Goal: Transaction & Acquisition: Purchase product/service

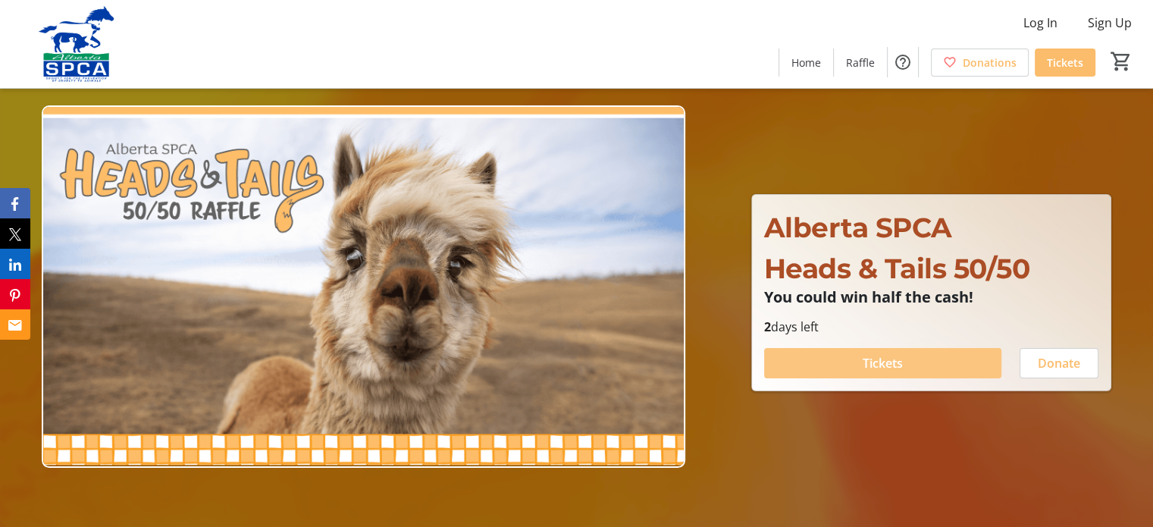
click at [884, 355] on span "Tickets" at bounding box center [882, 363] width 40 height 18
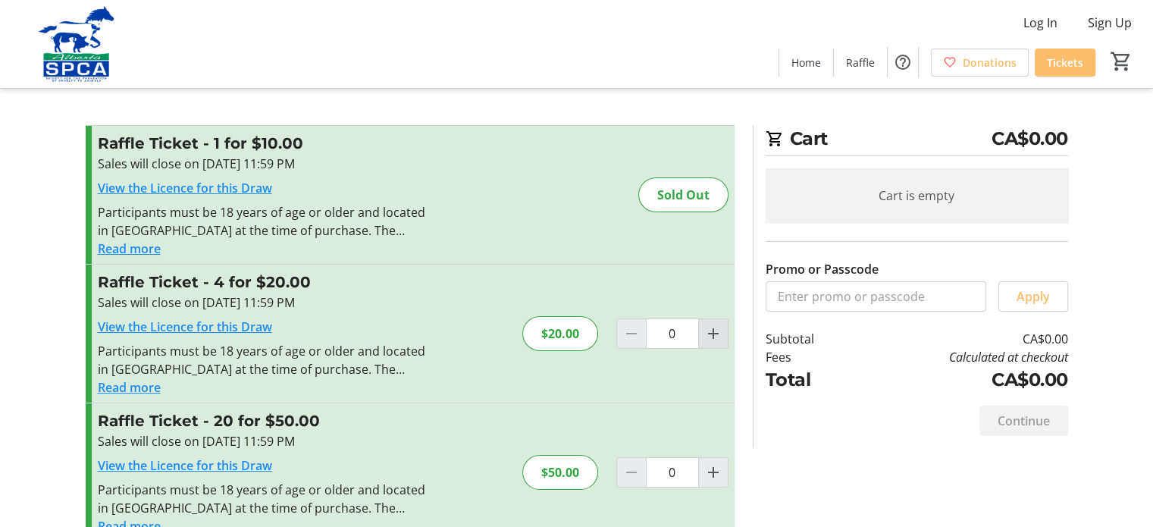
click at [722, 336] on span "Increment by one" at bounding box center [713, 333] width 29 height 29
type input "1"
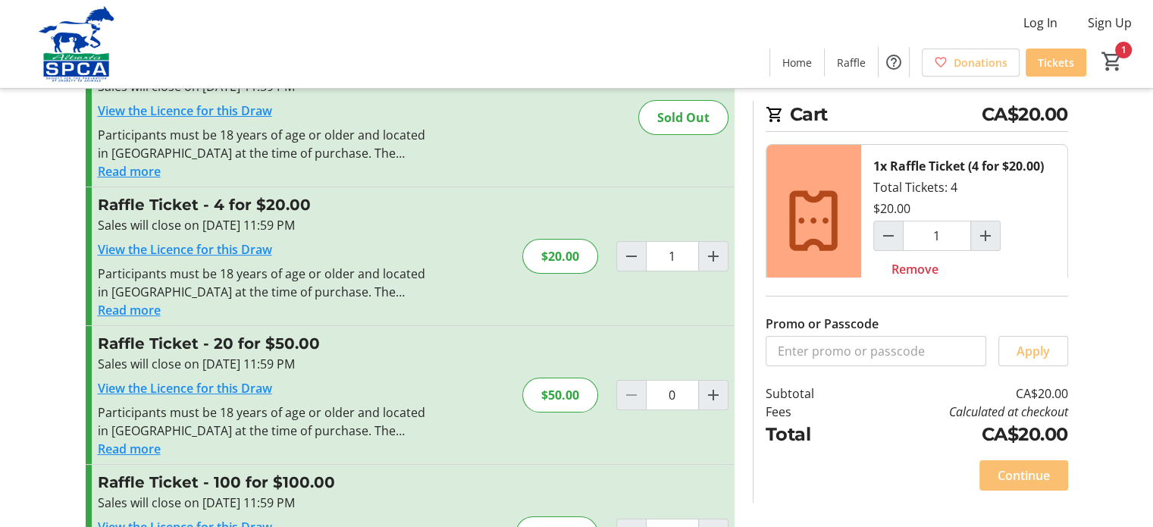
scroll to position [101, 0]
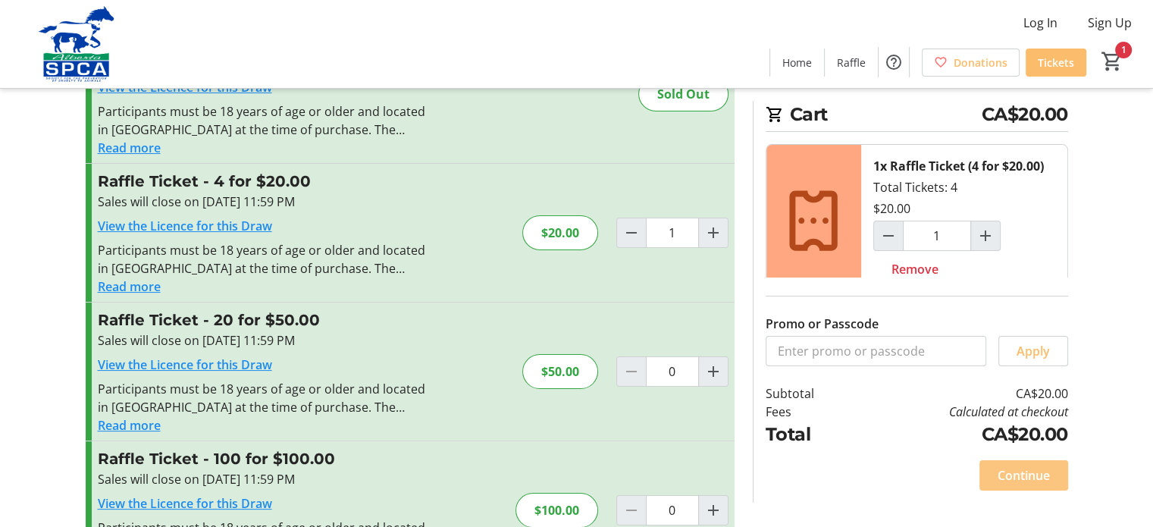
click at [1024, 470] on span "Continue" at bounding box center [1023, 475] width 52 height 18
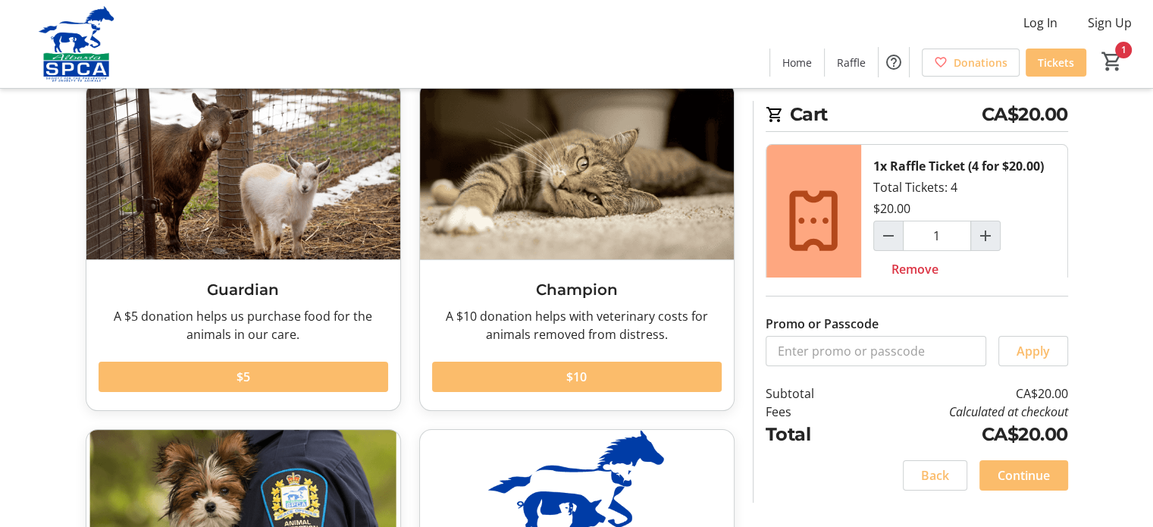
scroll to position [202, 0]
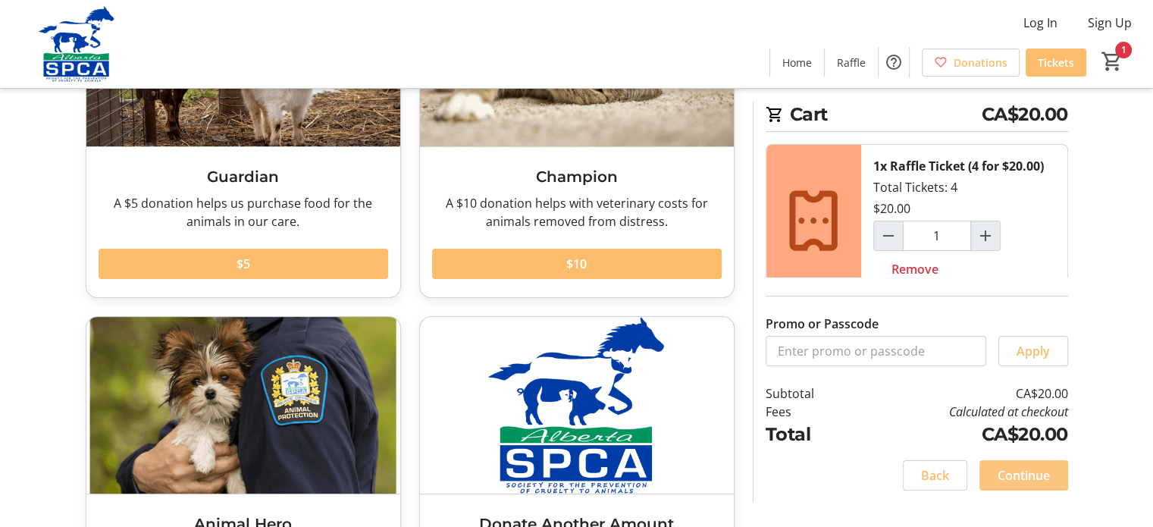
click at [1028, 471] on span "Continue" at bounding box center [1023, 475] width 52 height 18
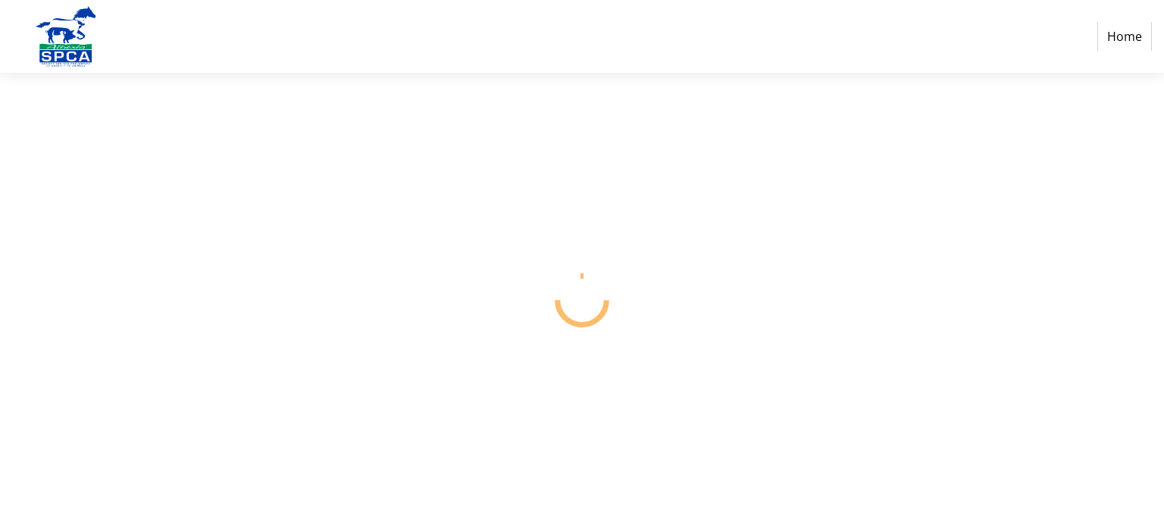
select select "CA"
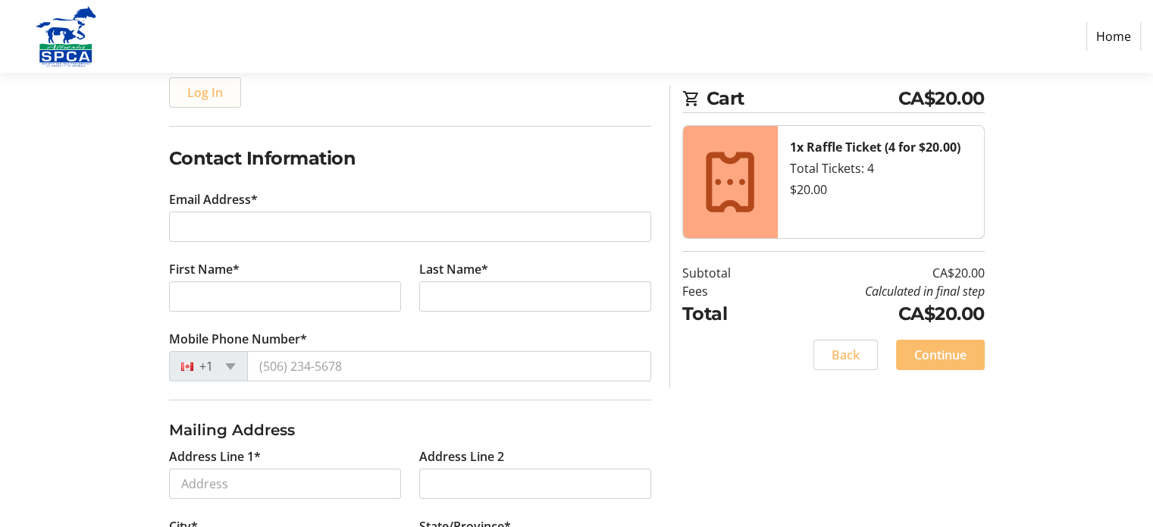
scroll to position [202, 0]
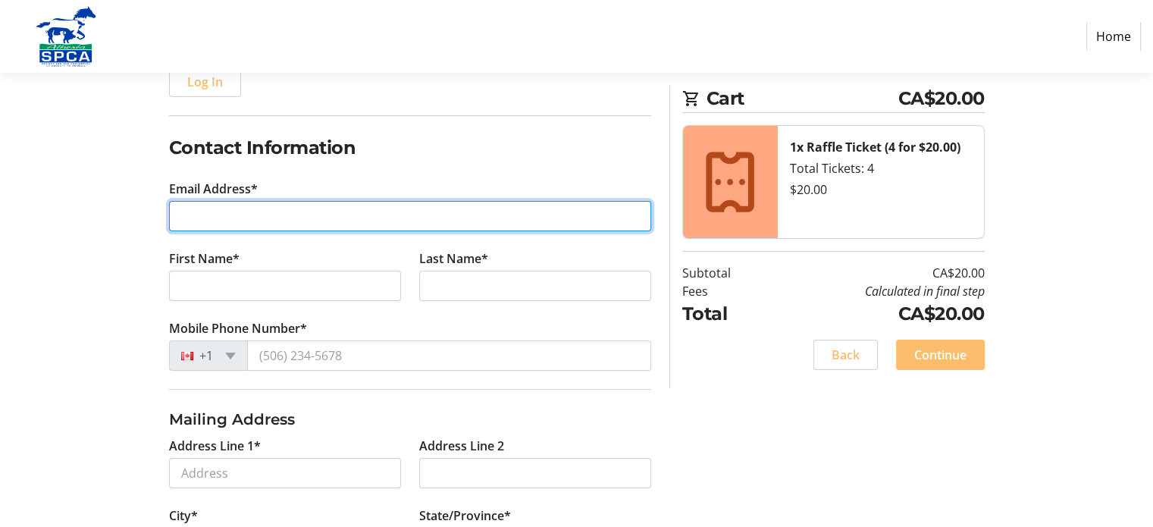
click at [243, 213] on input "Email Address*" at bounding box center [410, 216] width 482 height 30
type input "[EMAIL_ADDRESS][PERSON_NAME][DOMAIN_NAME]"
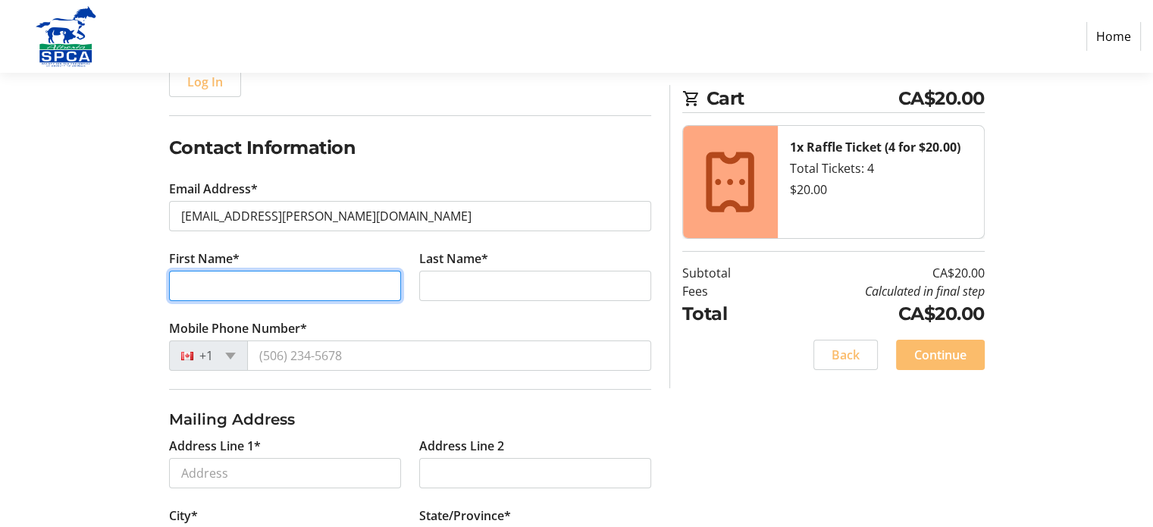
type input "Debbie"
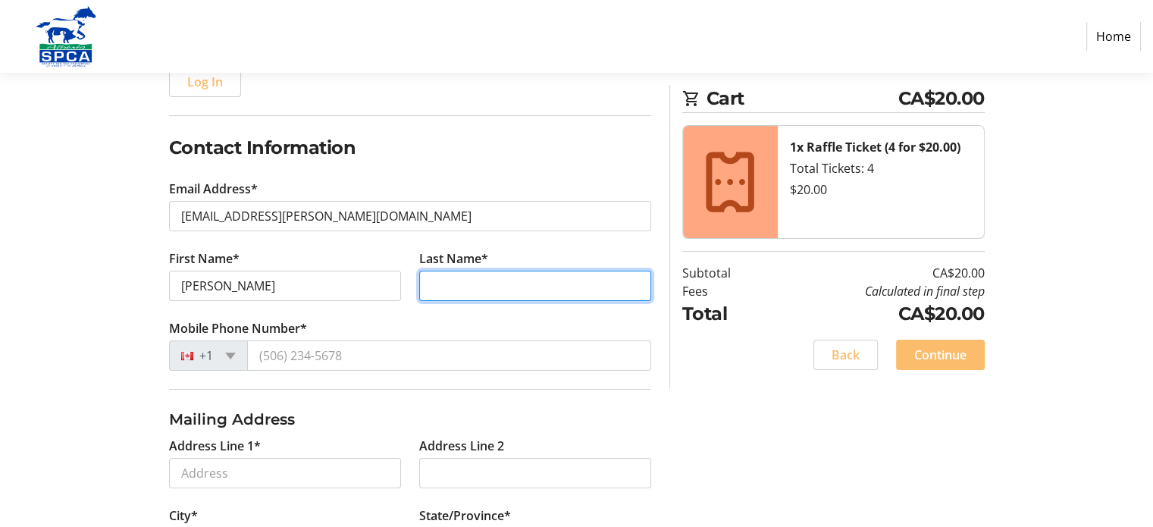
type input "Kerychuk"
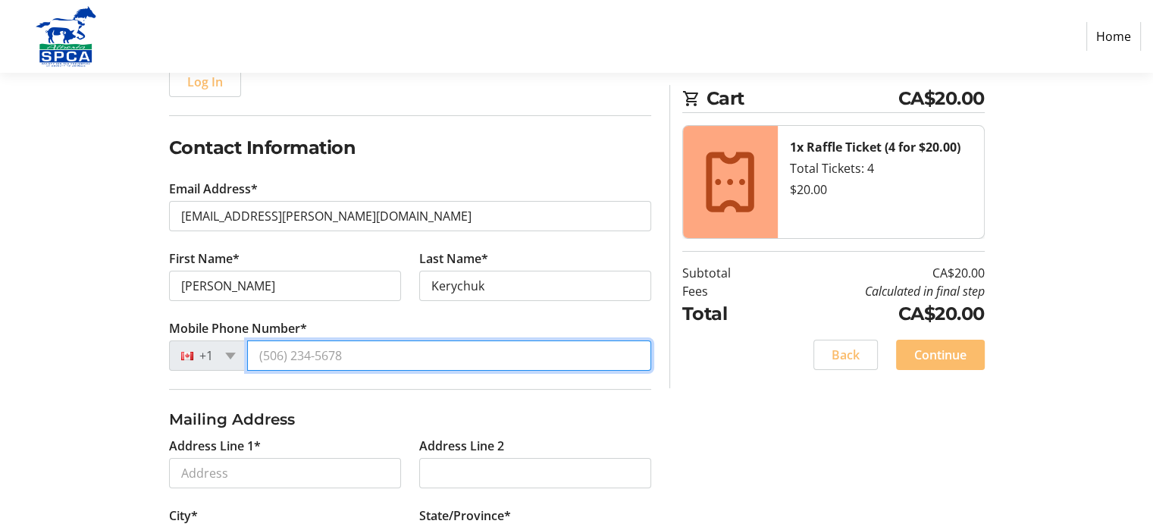
type input "(780) 233-9049"
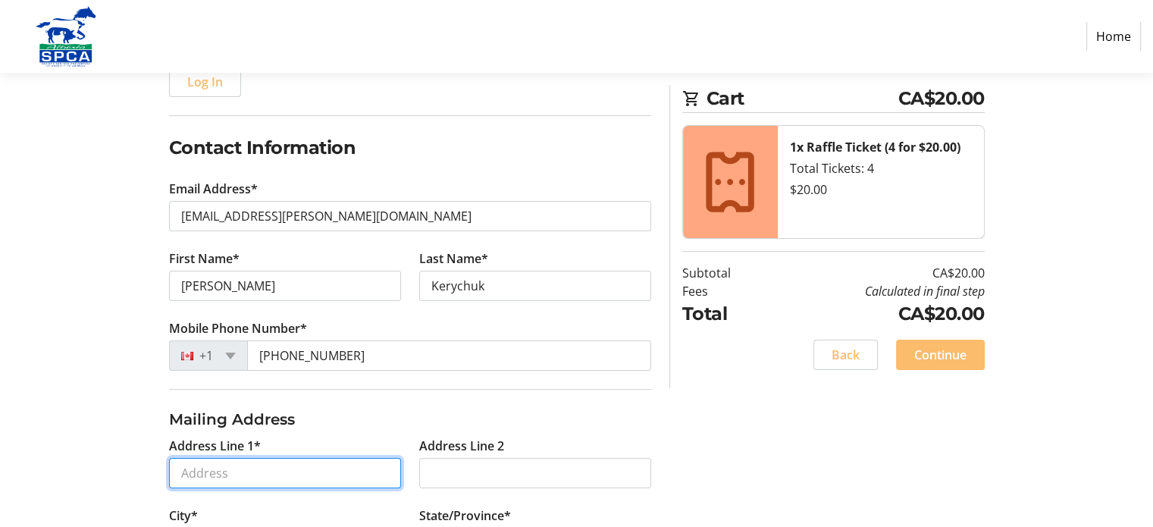
type input "2107 39 St NW"
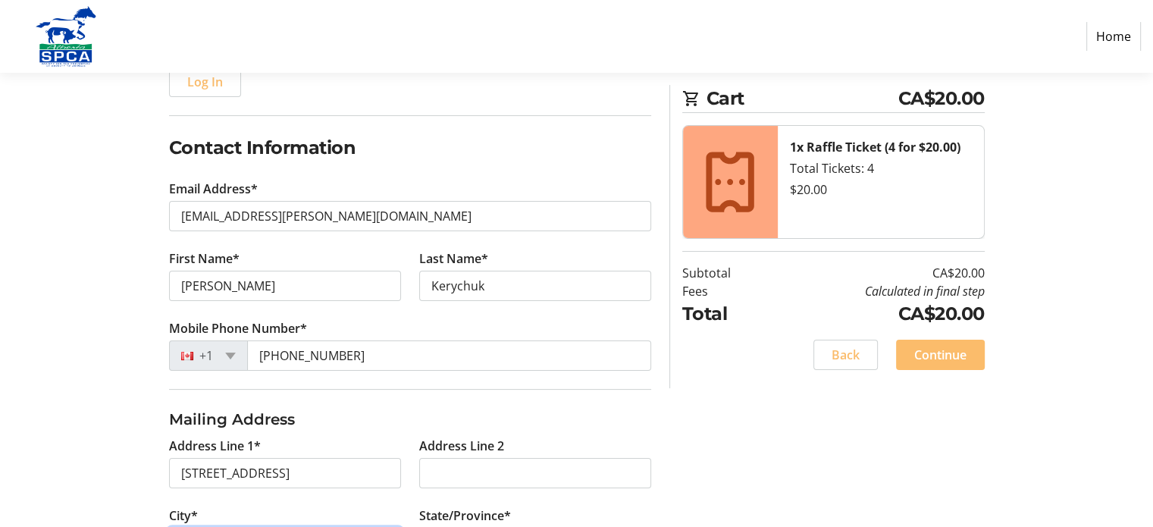
type input "Edmonton"
select select "AB"
type input "T6L 4G1"
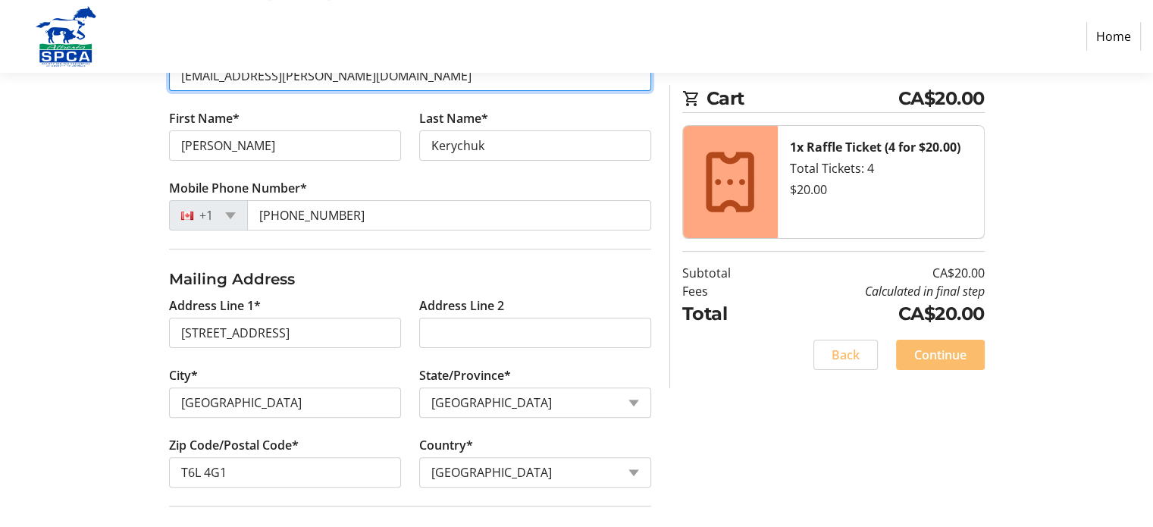
scroll to position [404, 0]
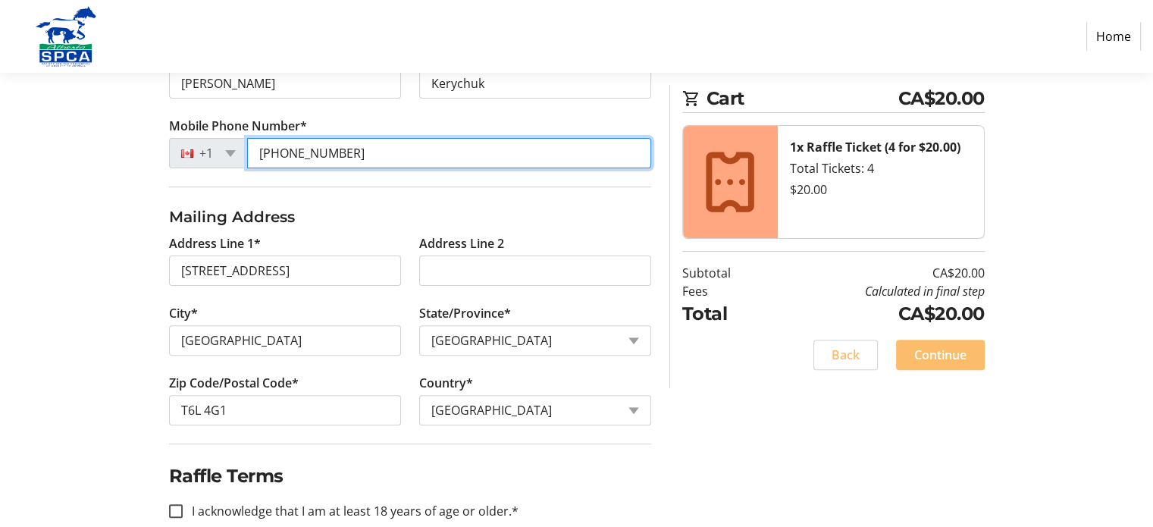
drag, startPoint x: 327, startPoint y: 155, endPoint x: 371, endPoint y: 157, distance: 43.2
click at [368, 157] on input "(780) 233-9049" at bounding box center [449, 153] width 404 height 30
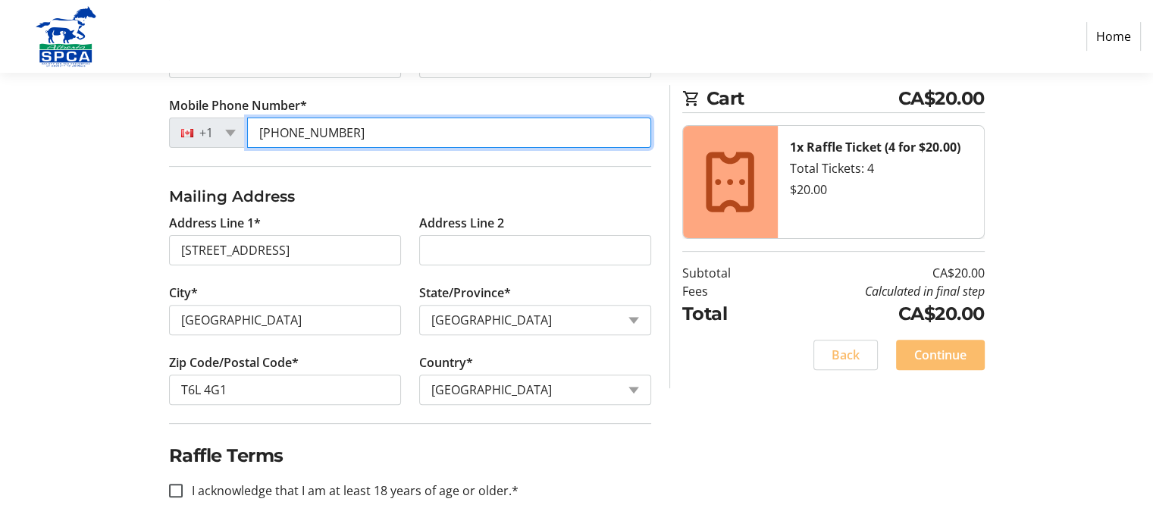
scroll to position [430, 0]
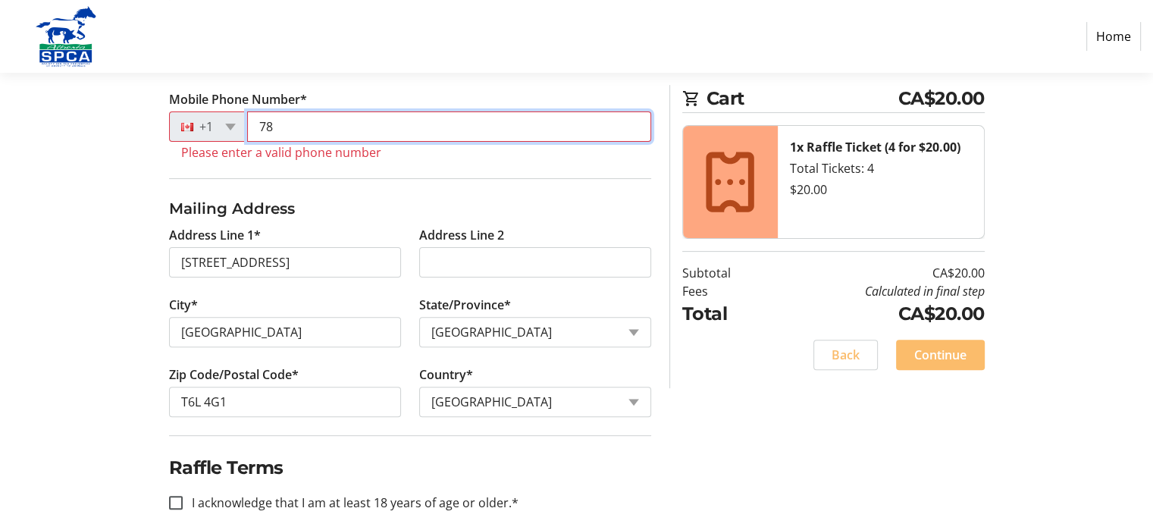
type input "7"
click at [347, 128] on input "Mobile Phone Number*" at bounding box center [449, 126] width 404 height 30
drag, startPoint x: 285, startPoint y: 126, endPoint x: 224, endPoint y: 125, distance: 61.4
click at [224, 125] on div "+1 +1 07804509049" at bounding box center [410, 126] width 482 height 30
type input "(780) 450-9049"
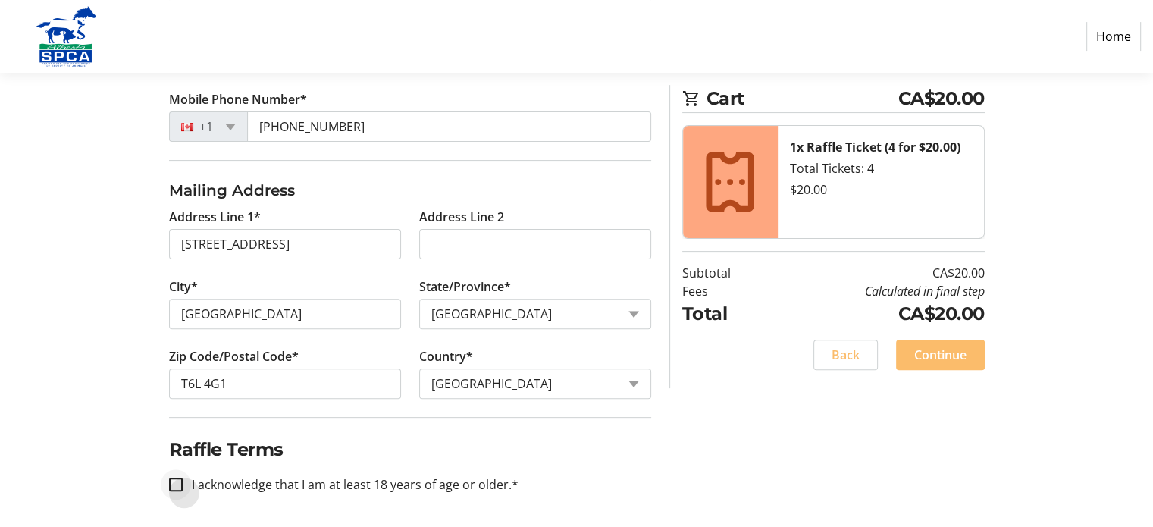
click at [185, 475] on div at bounding box center [176, 484] width 36 height 36
checkbox input "true"
click at [959, 352] on span "Continue" at bounding box center [940, 355] width 52 height 18
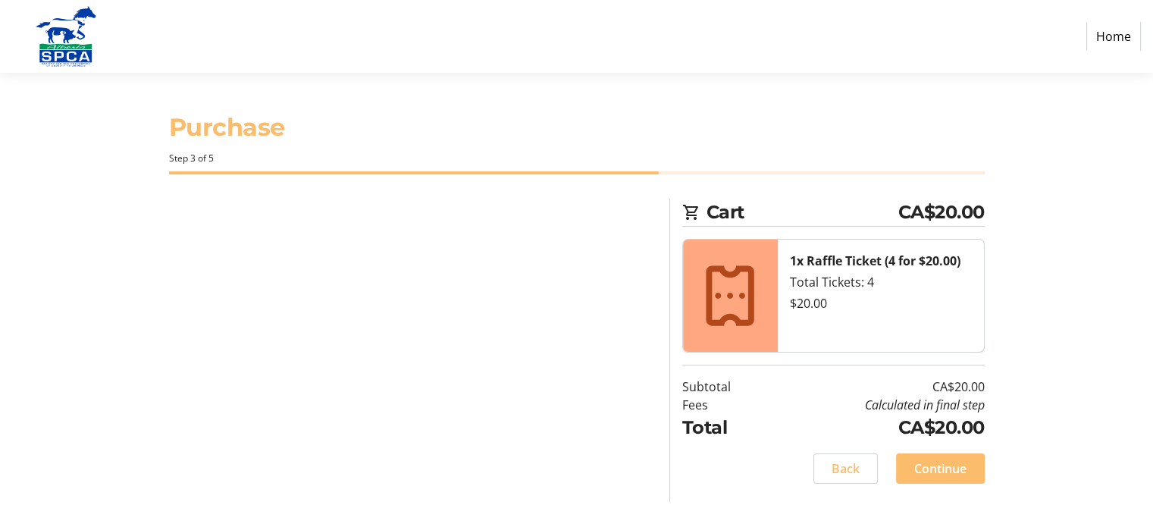
scroll to position [0, 0]
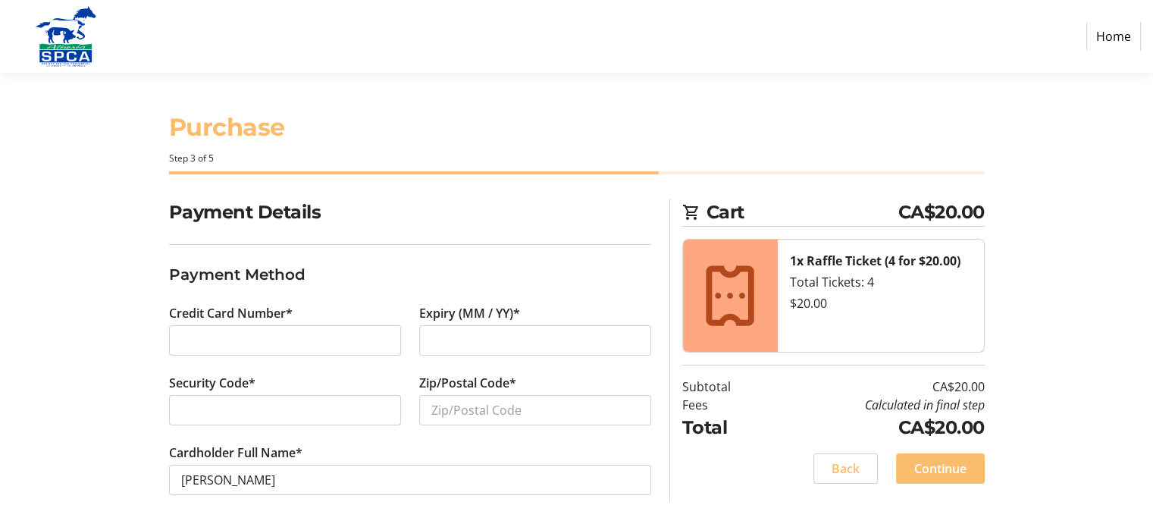
click at [220, 331] on iframe at bounding box center [285, 340] width 208 height 18
click at [264, 324] on div "Credit Card Number*" at bounding box center [285, 339] width 250 height 70
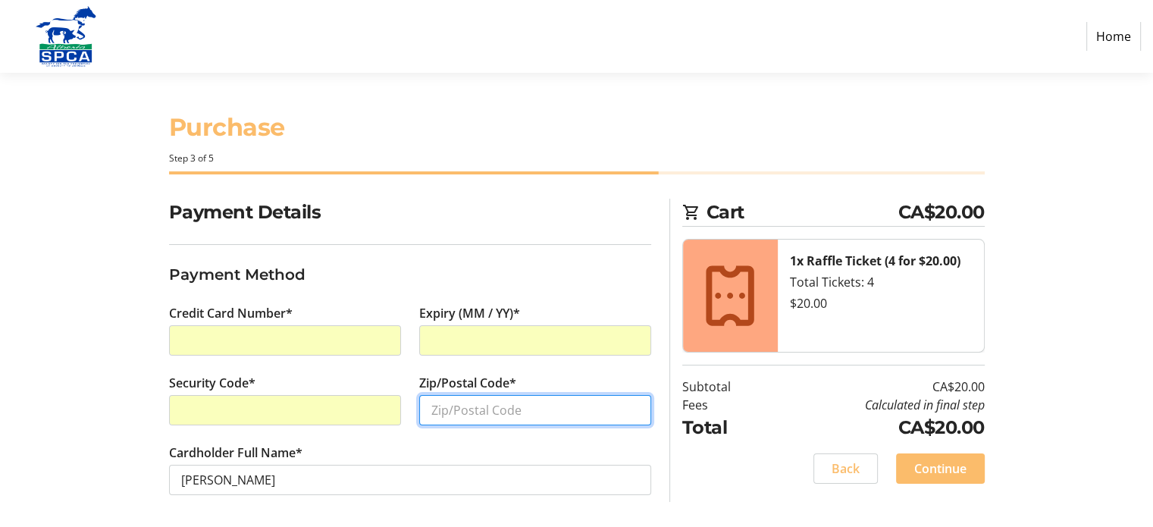
drag, startPoint x: 446, startPoint y: 423, endPoint x: 447, endPoint y: 401, distance: 22.0
click at [449, 401] on input "Zip/Postal Code*" at bounding box center [535, 410] width 232 height 30
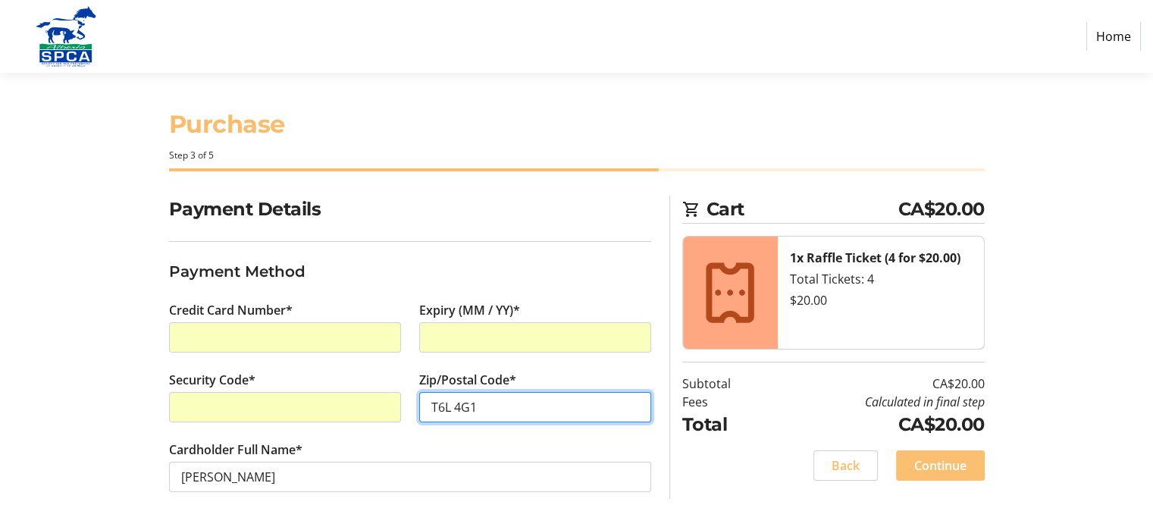
type input "T6L 4G1"
click at [922, 472] on span "Continue" at bounding box center [940, 465] width 52 height 18
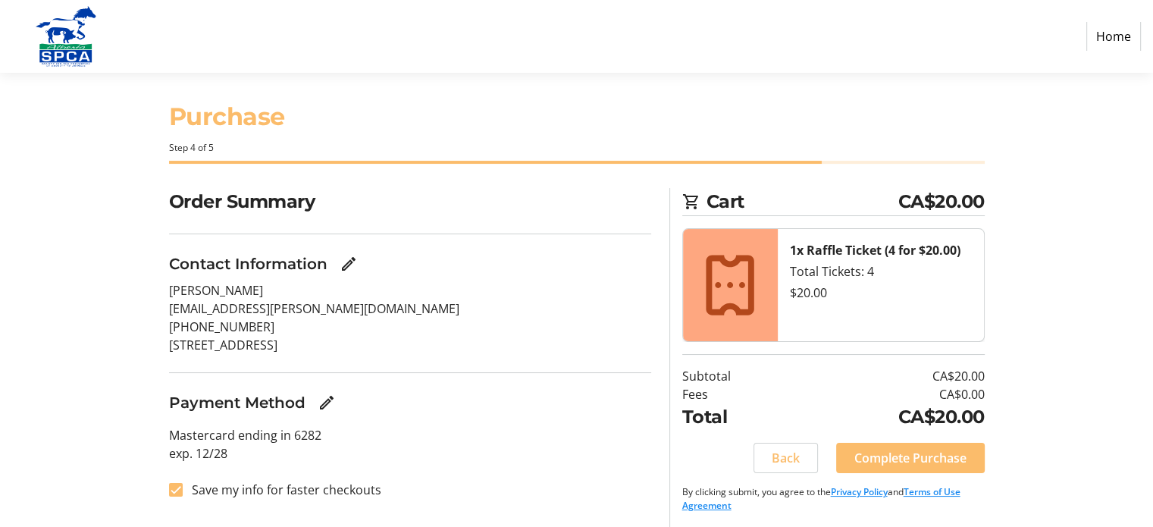
scroll to position [14, 0]
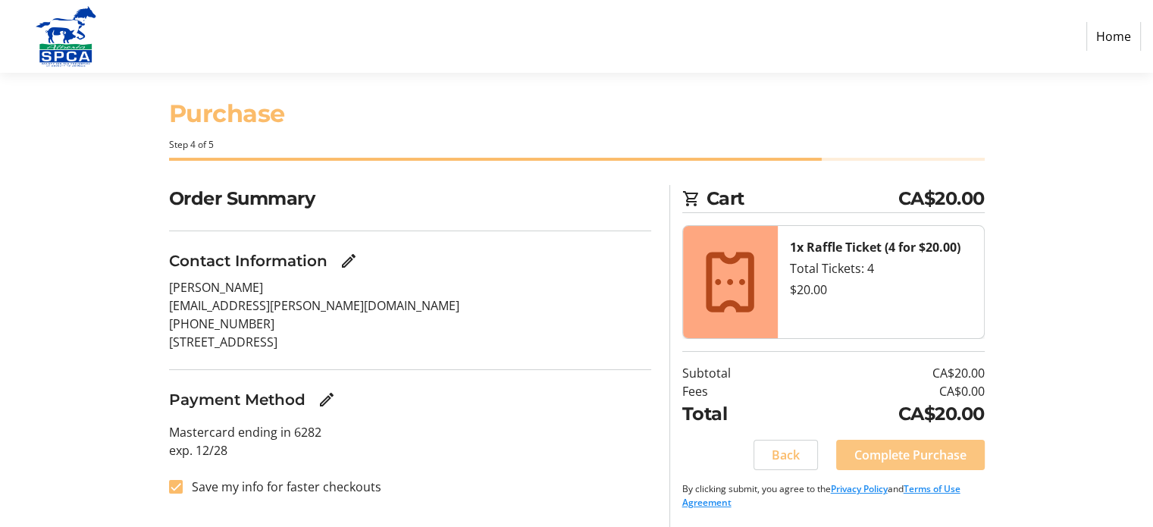
click at [928, 450] on span "Complete Purchase" at bounding box center [910, 455] width 112 height 18
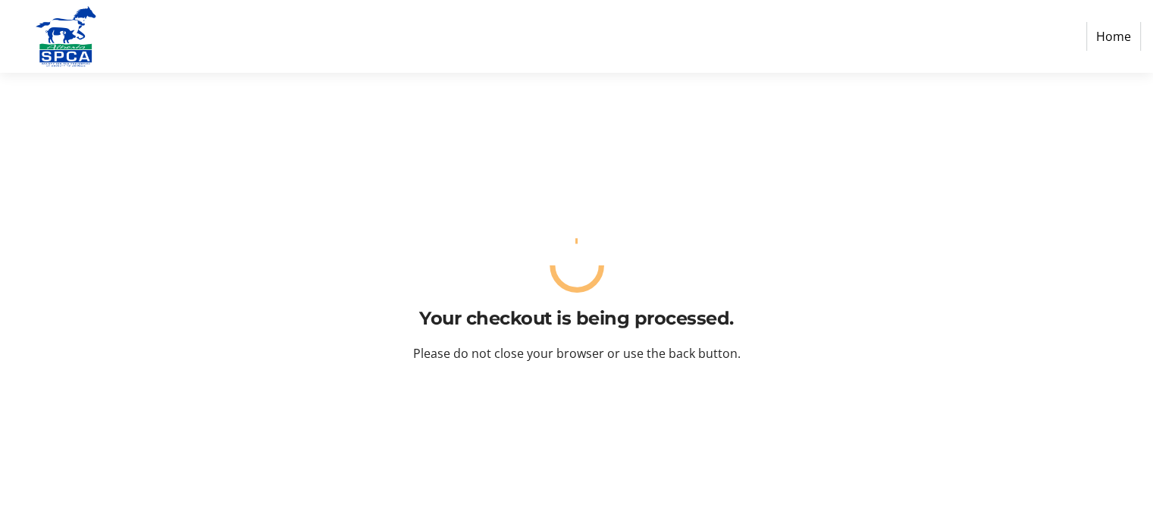
scroll to position [0, 0]
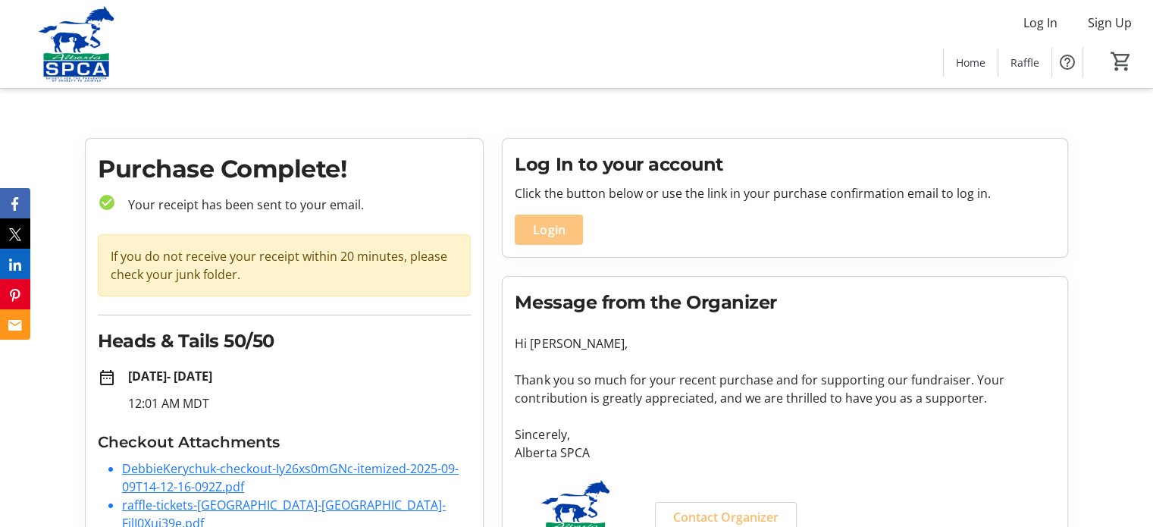
click at [552, 222] on span "Login" at bounding box center [549, 230] width 32 height 18
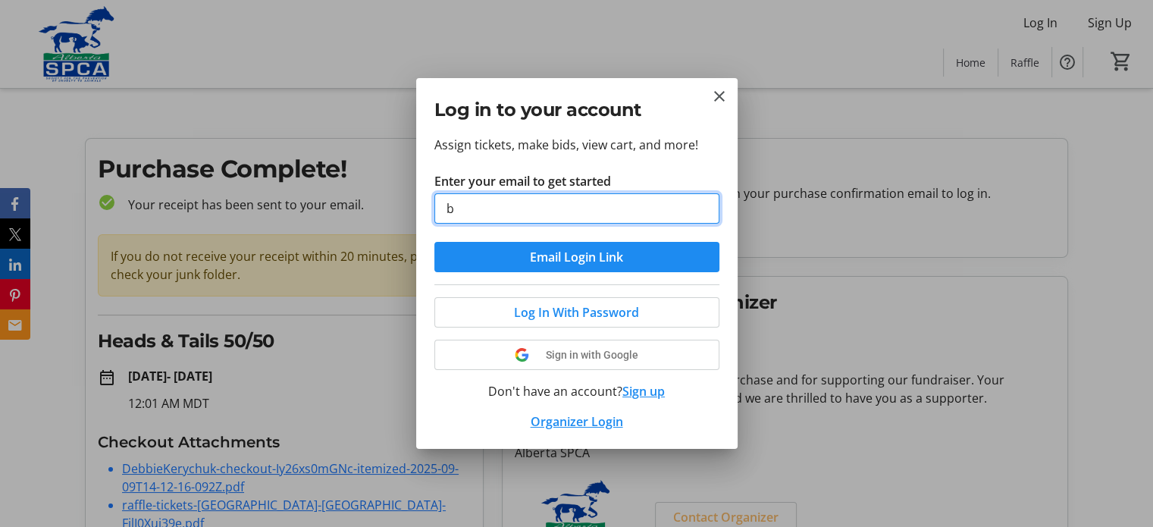
type input "[EMAIL_ADDRESS][PERSON_NAME][DOMAIN_NAME]"
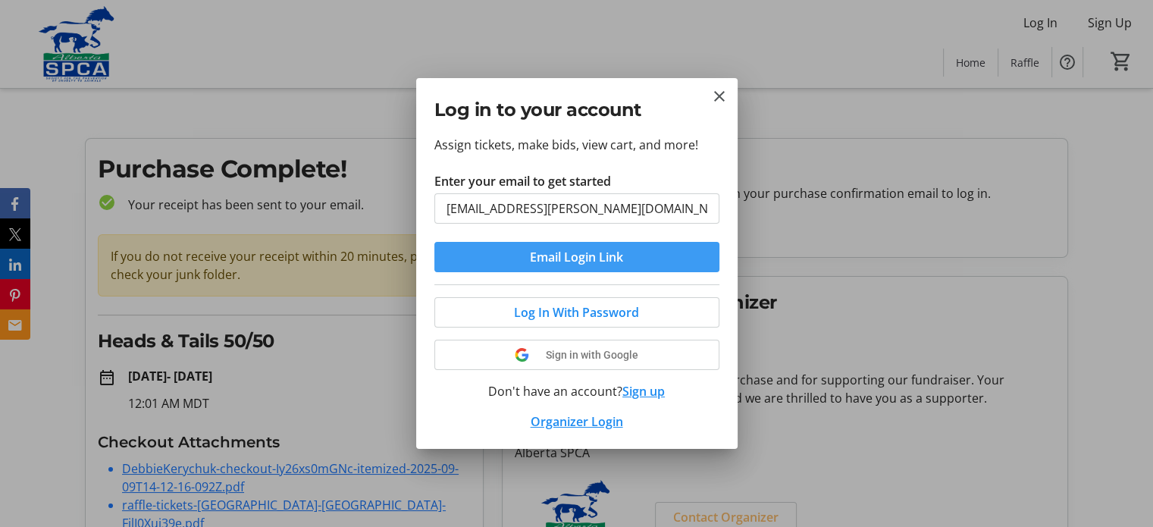
click at [567, 258] on span "Email Login Link" at bounding box center [576, 257] width 93 height 18
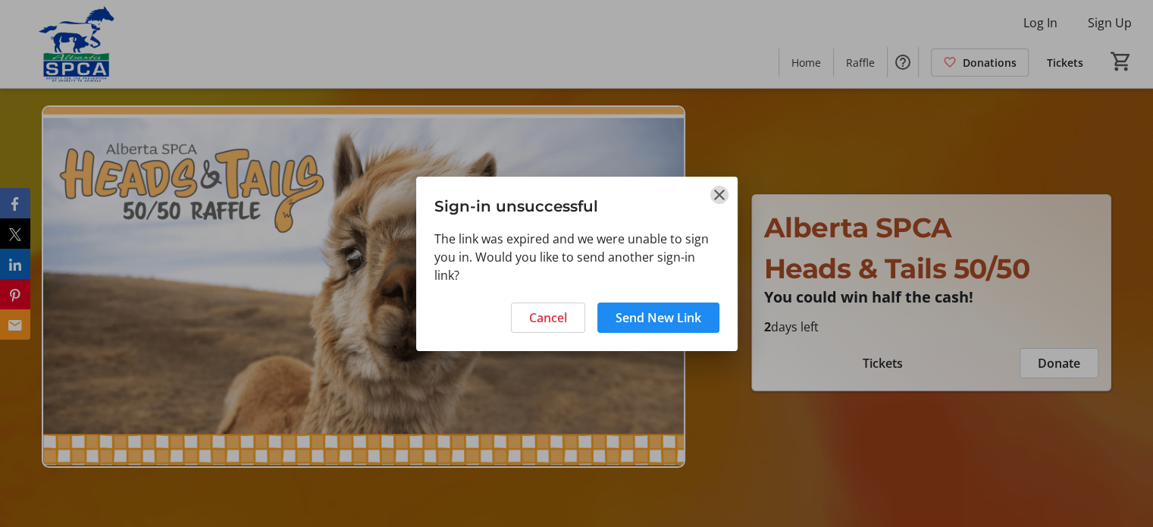
click at [719, 186] on mat-icon "Close" at bounding box center [719, 195] width 18 height 18
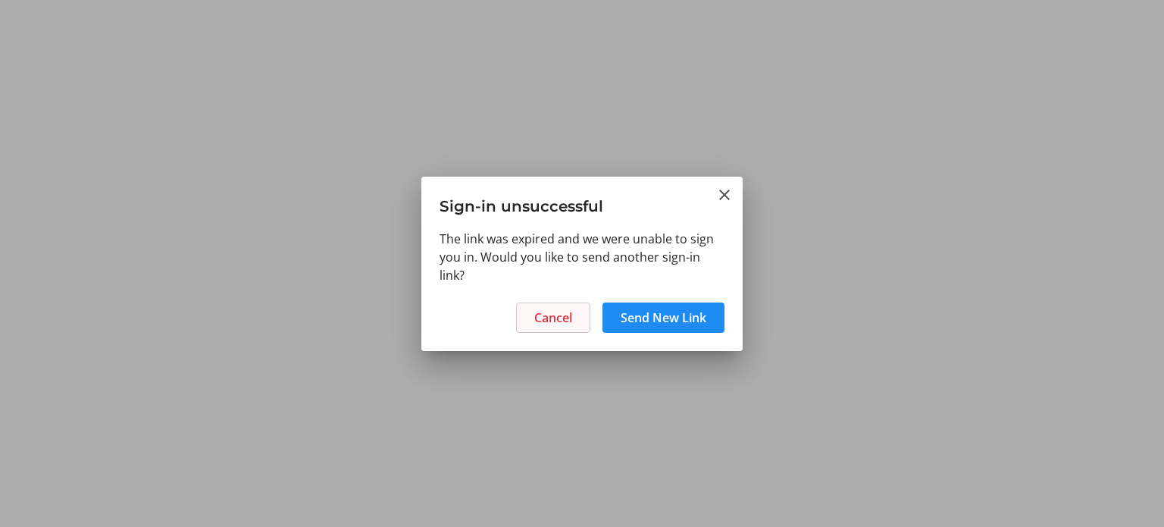
drag, startPoint x: 681, startPoint y: 307, endPoint x: 540, endPoint y: 318, distance: 142.1
click at [540, 318] on div "Cancel Send New Link" at bounding box center [581, 322] width 321 height 58
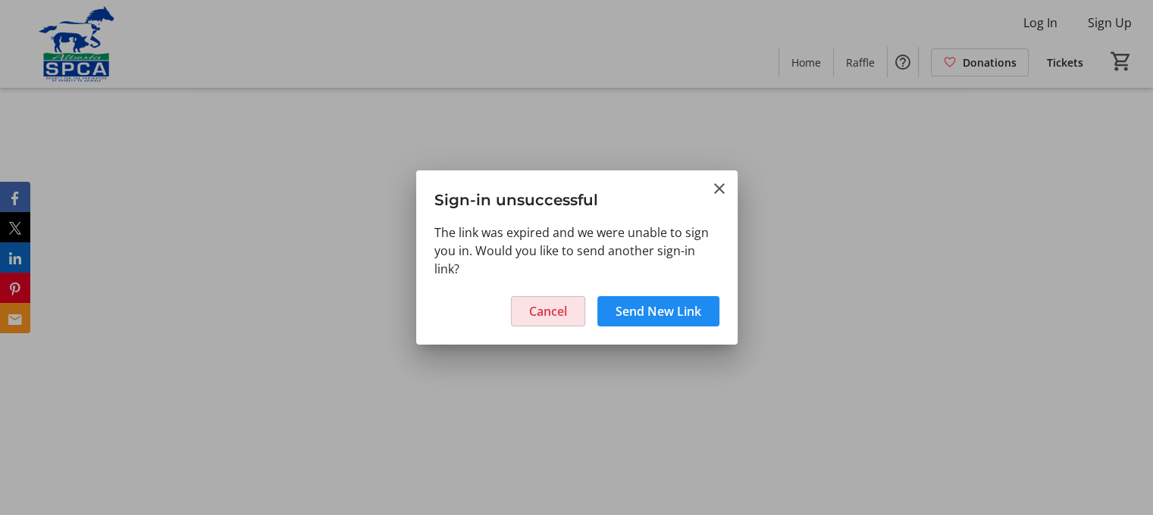
click at [542, 314] on span "Cancel" at bounding box center [548, 311] width 38 height 18
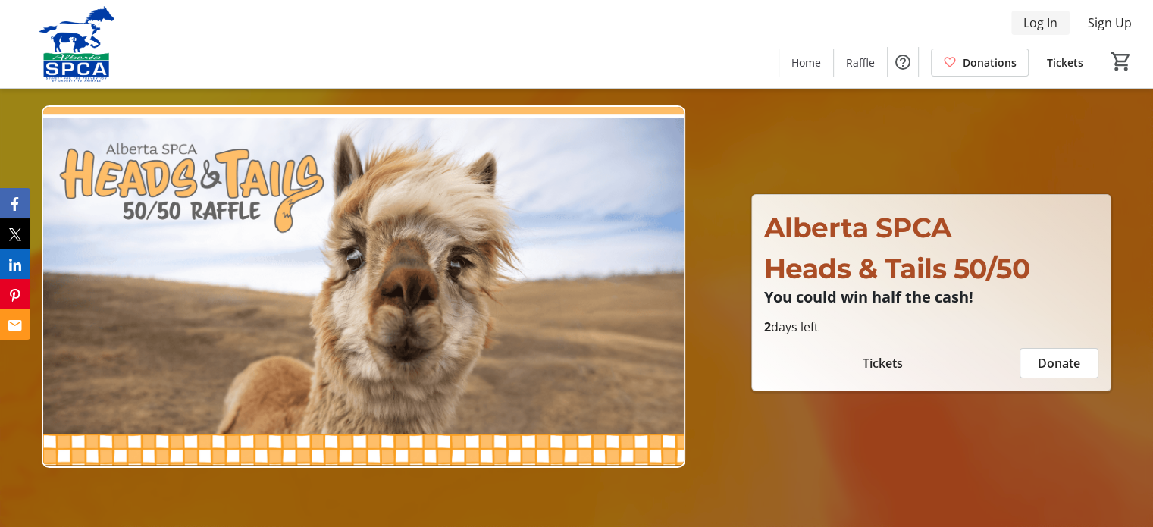
click at [1041, 23] on span "Log In" at bounding box center [1040, 23] width 34 height 18
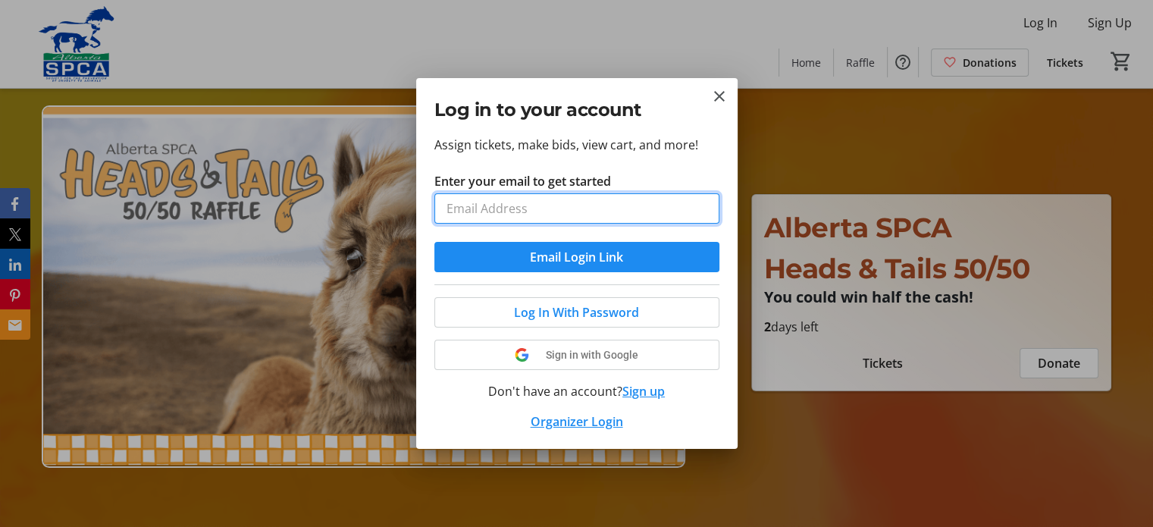
click at [574, 202] on input "Enter your email to get started" at bounding box center [576, 208] width 285 height 30
type input "[EMAIL_ADDRESS][PERSON_NAME][DOMAIN_NAME]"
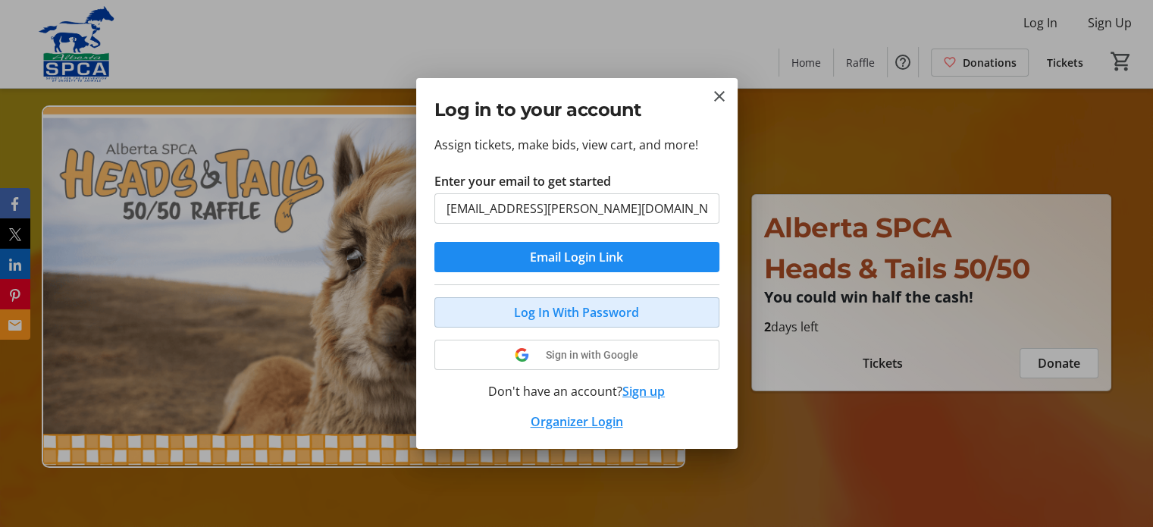
click at [591, 310] on span "Log In With Password" at bounding box center [576, 312] width 125 height 18
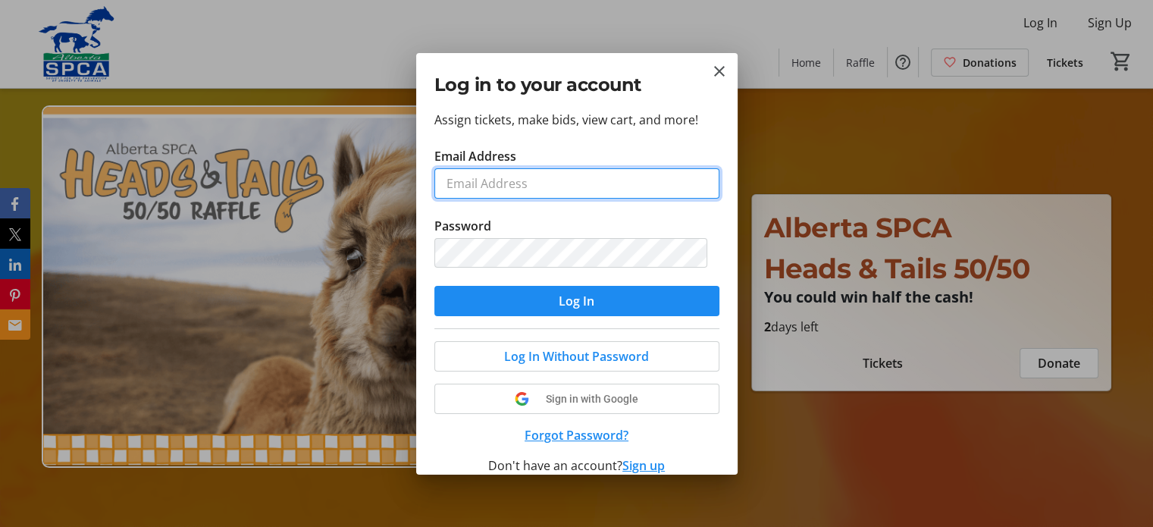
click at [547, 180] on input "Email Address" at bounding box center [576, 183] width 285 height 30
type input "[EMAIL_ADDRESS][PERSON_NAME][DOMAIN_NAME]"
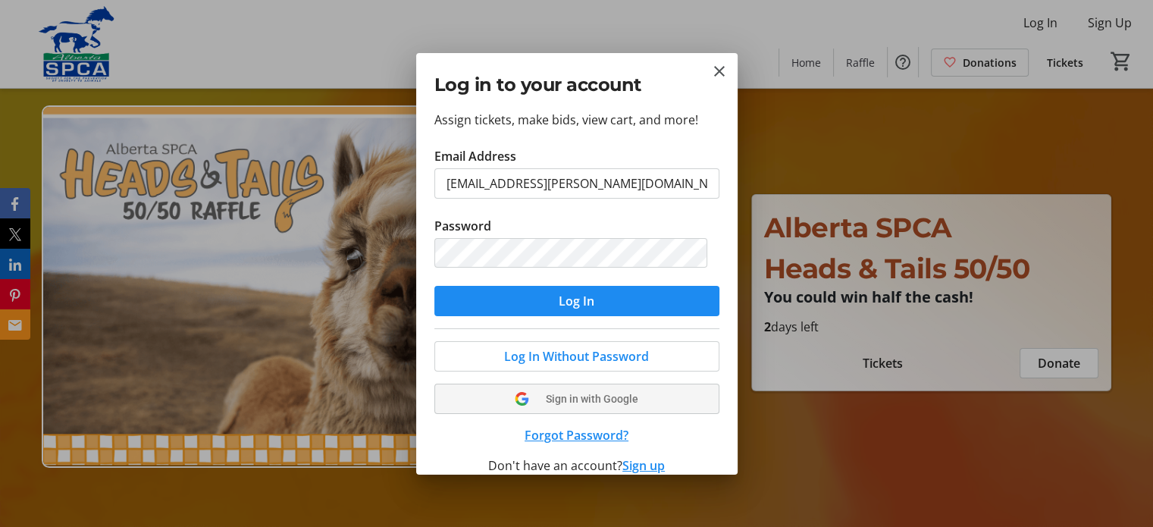
click at [588, 390] on tr-shared-ui-google-sign-in-button-content "Sign in with Google" at bounding box center [576, 399] width 249 height 18
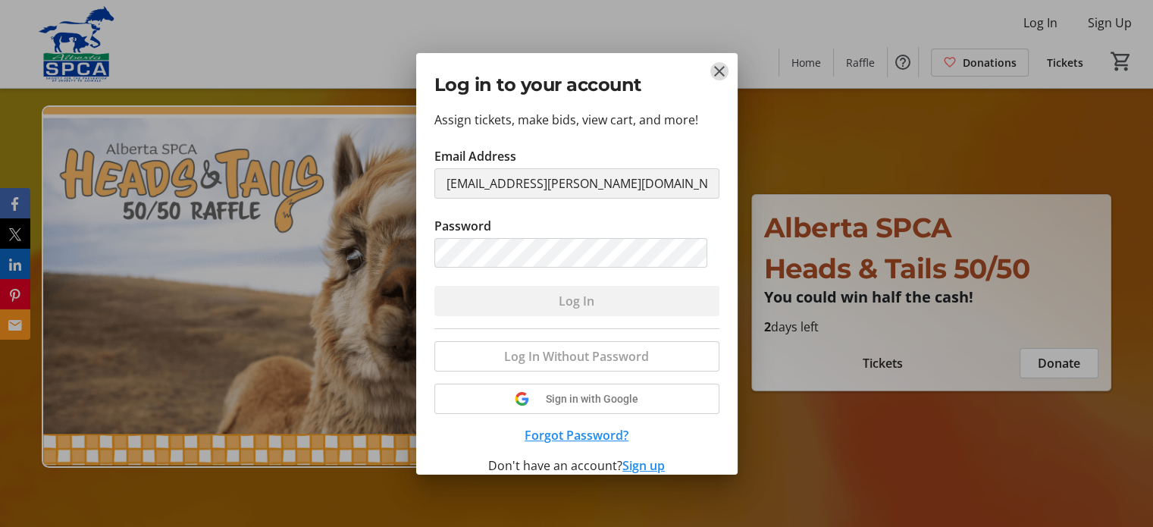
click at [710, 67] on mat-icon "Close" at bounding box center [719, 71] width 18 height 18
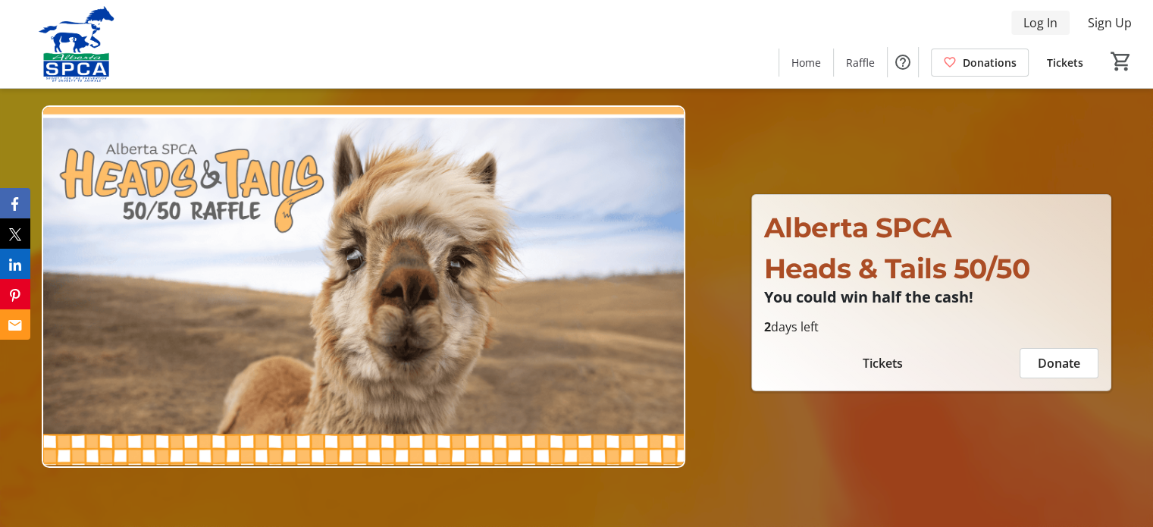
click at [1045, 16] on span "Log In" at bounding box center [1040, 23] width 34 height 18
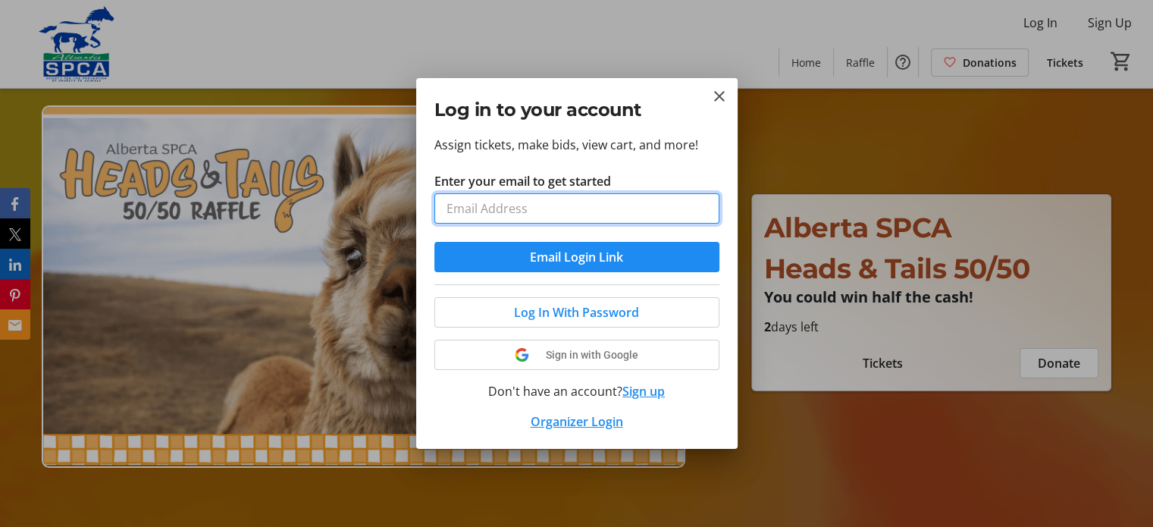
click at [591, 196] on input "Enter your email to get started" at bounding box center [576, 208] width 285 height 30
type input "[EMAIL_ADDRESS][PERSON_NAME][DOMAIN_NAME]"
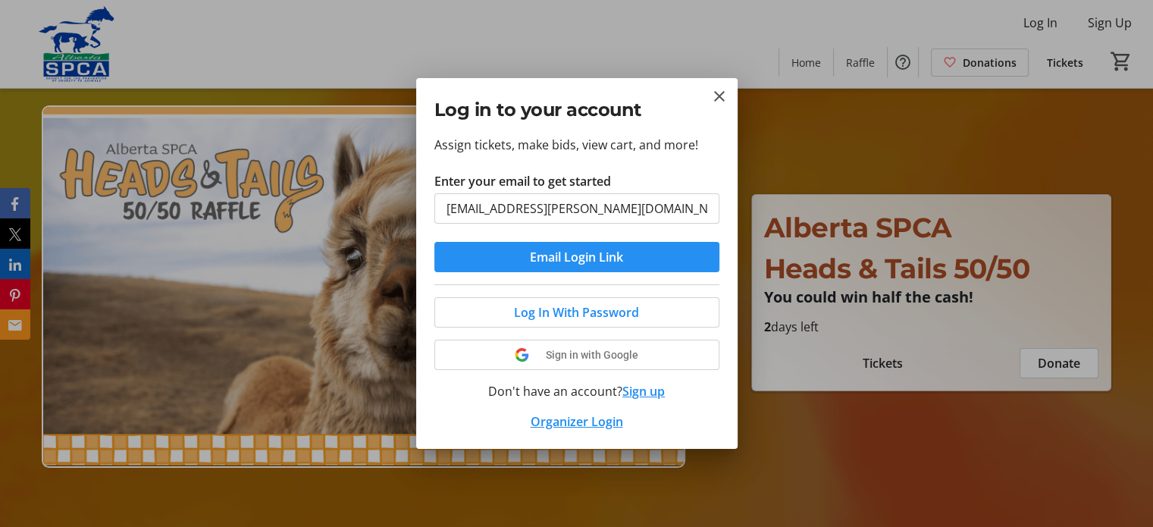
click at [586, 251] on span "Email Login Link" at bounding box center [576, 257] width 93 height 18
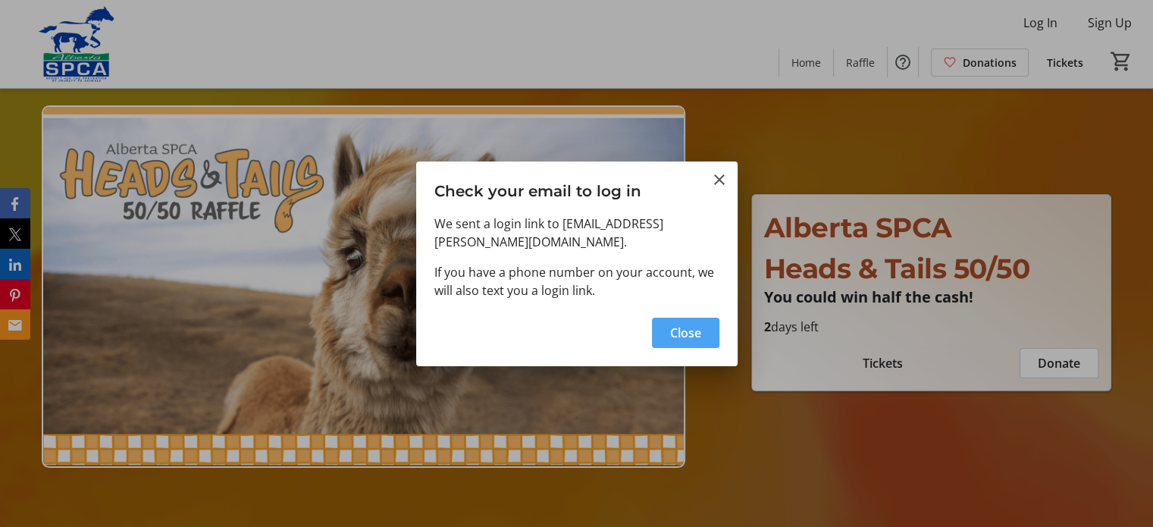
click at [685, 314] on span "button" at bounding box center [685, 332] width 67 height 36
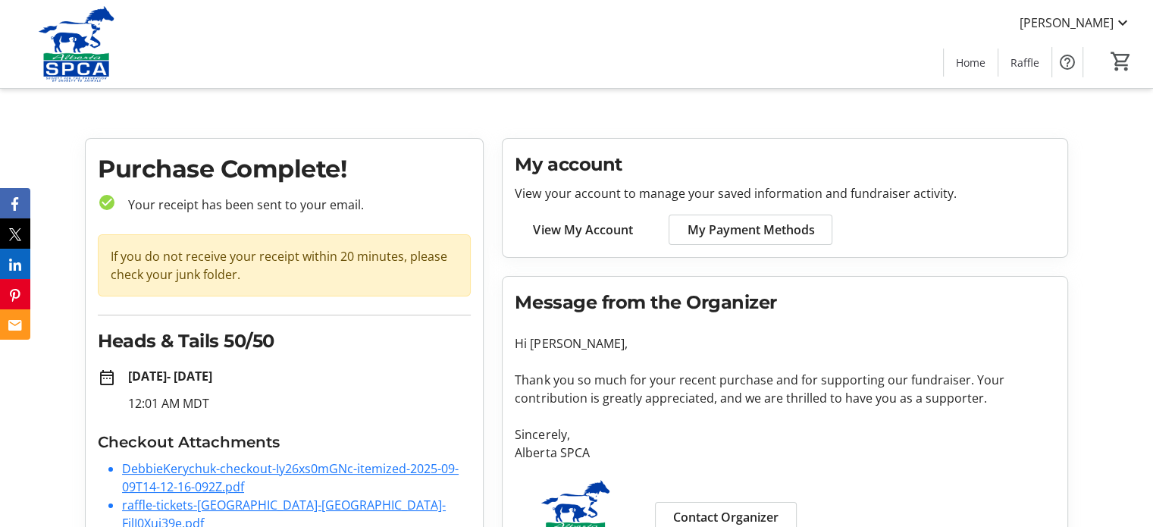
scroll to position [52, 0]
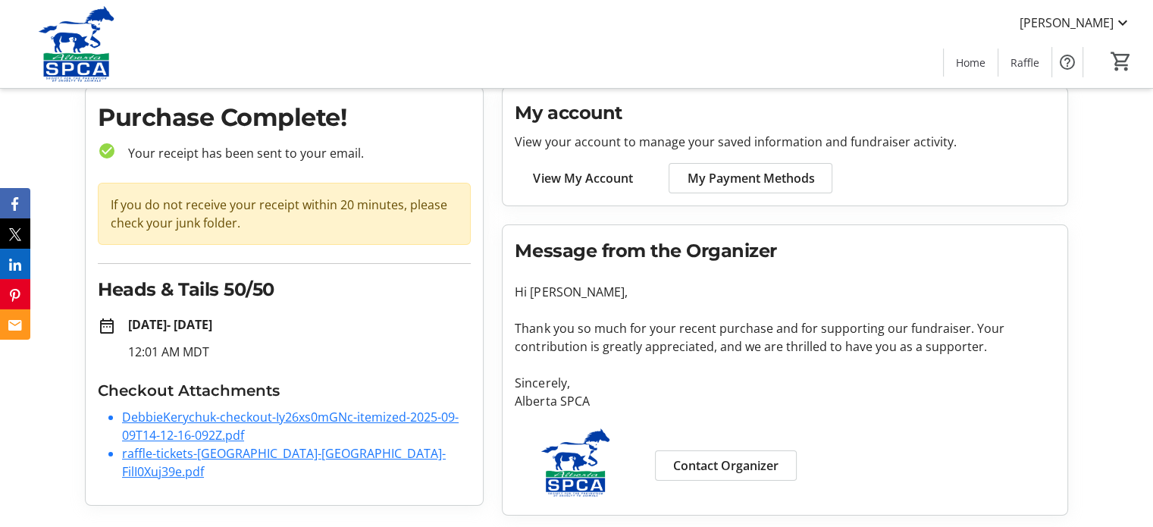
click at [202, 453] on link "raffle-tickets-alberta-spca-FilI0Xuj39e.pdf" at bounding box center [284, 462] width 324 height 35
